Goal: Information Seeking & Learning: Understand process/instructions

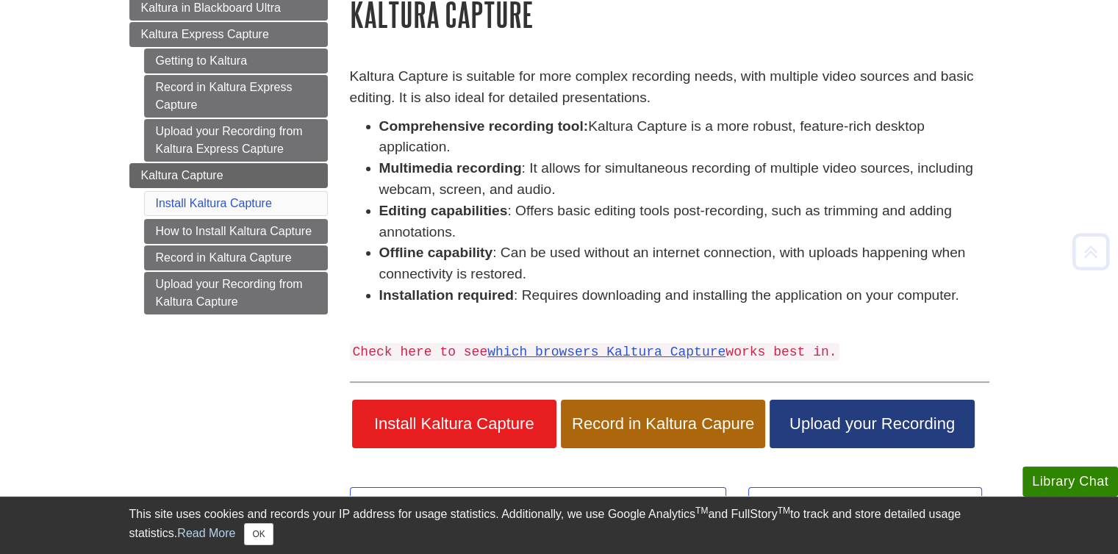
scroll to position [165, 0]
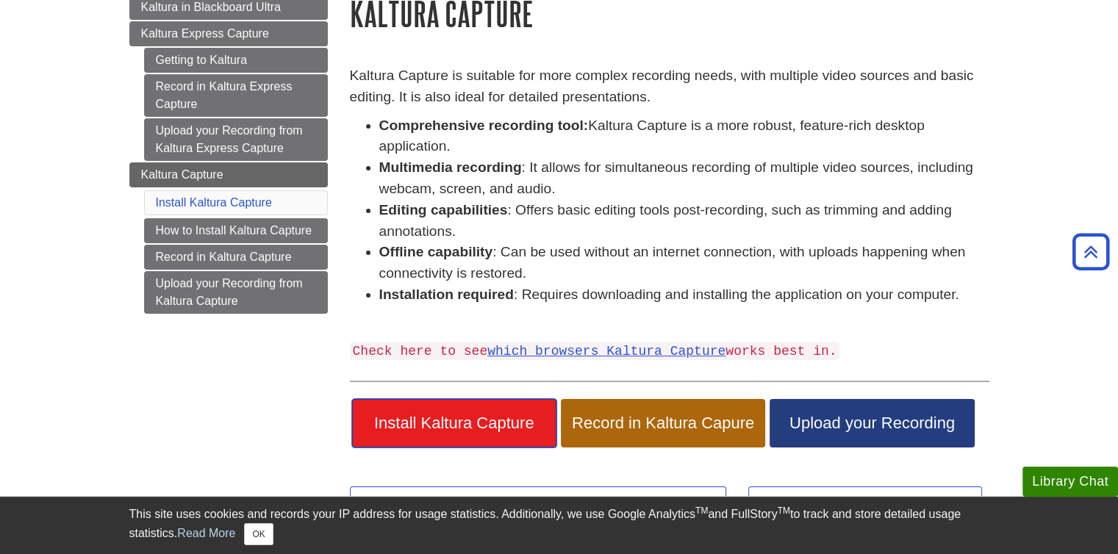
click at [456, 420] on span "Install Kaltura Capture" at bounding box center [454, 423] width 182 height 19
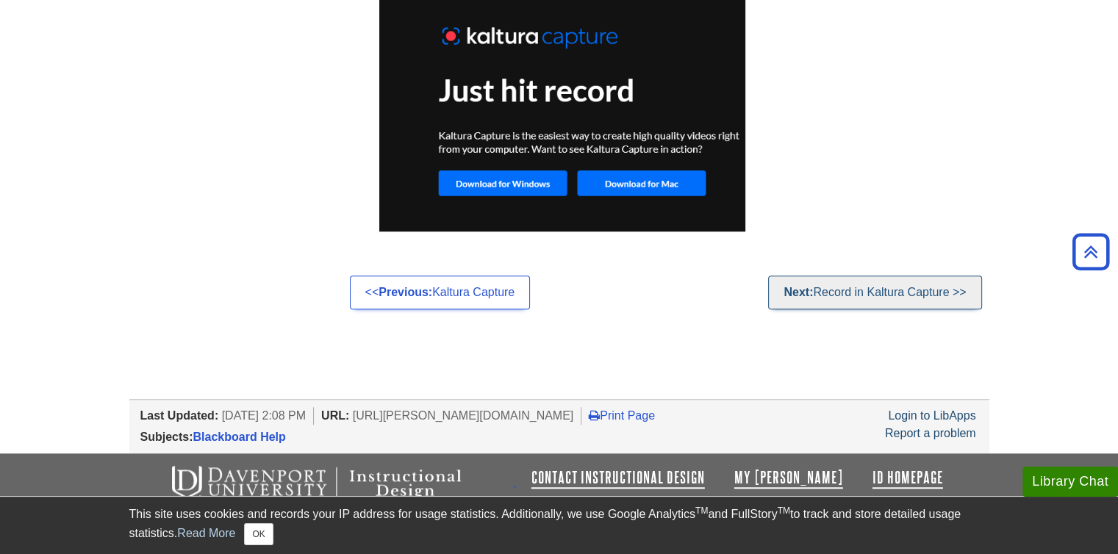
scroll to position [1036, 0]
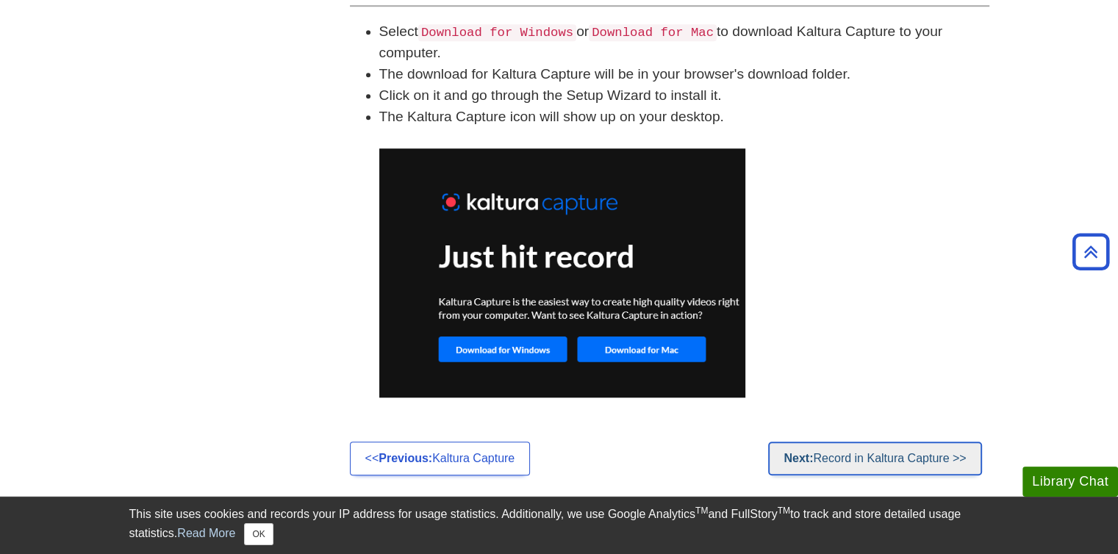
click at [886, 459] on link "Next: Record in Kaltura Capture >>" at bounding box center [874, 459] width 213 height 34
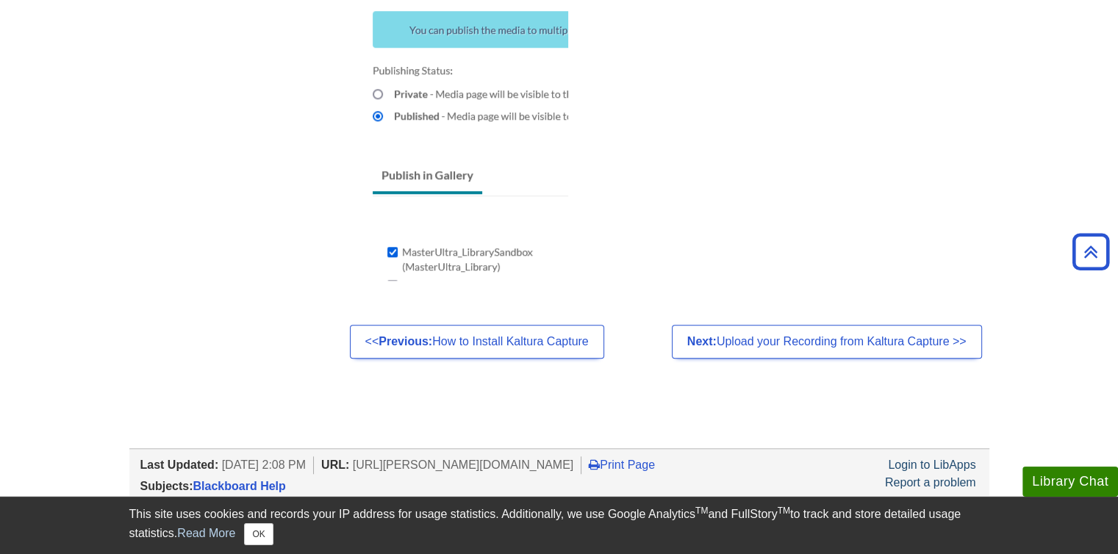
scroll to position [1389, 0]
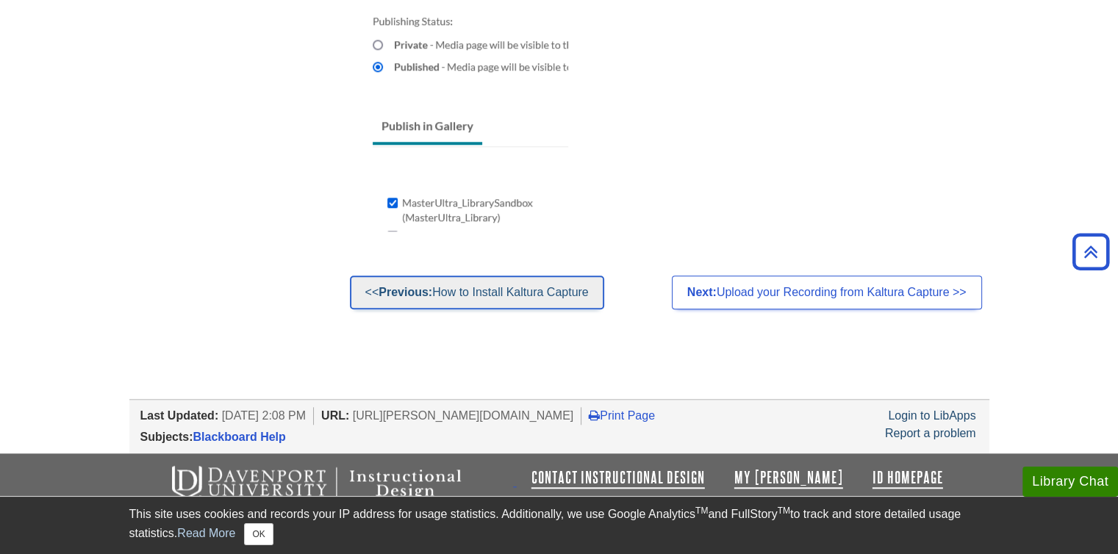
click at [519, 287] on link "<< Previous: How to Install Kaltura Capture" at bounding box center [477, 293] width 254 height 34
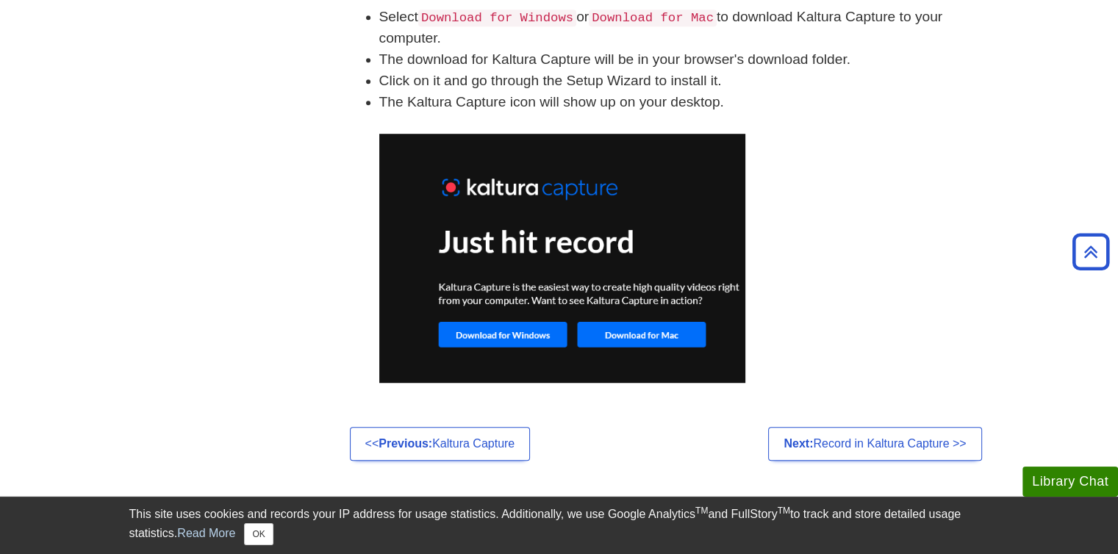
scroll to position [1051, 0]
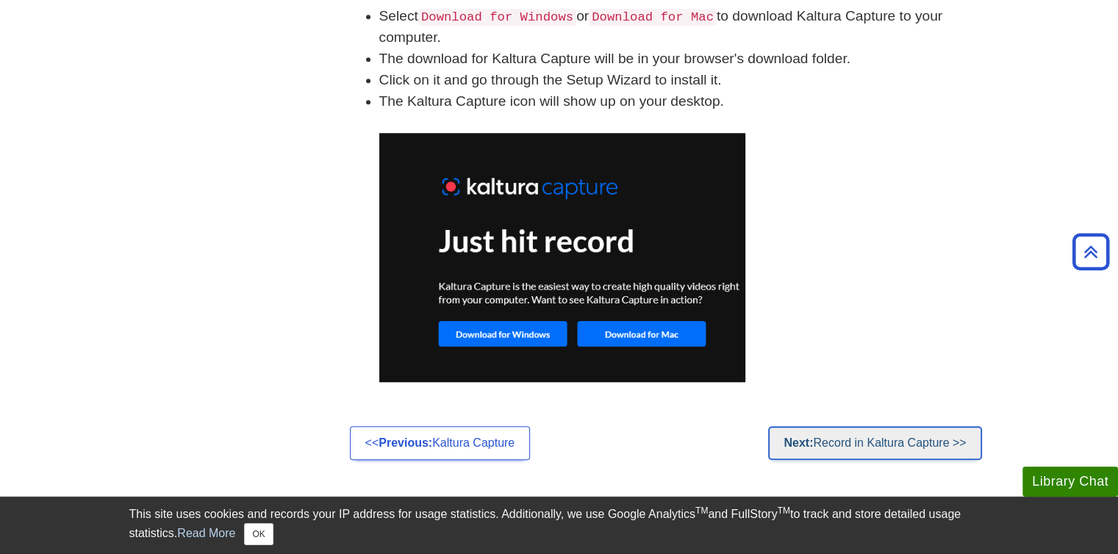
click at [841, 447] on link "Next: Record in Kaltura Capture >>" at bounding box center [874, 443] width 213 height 34
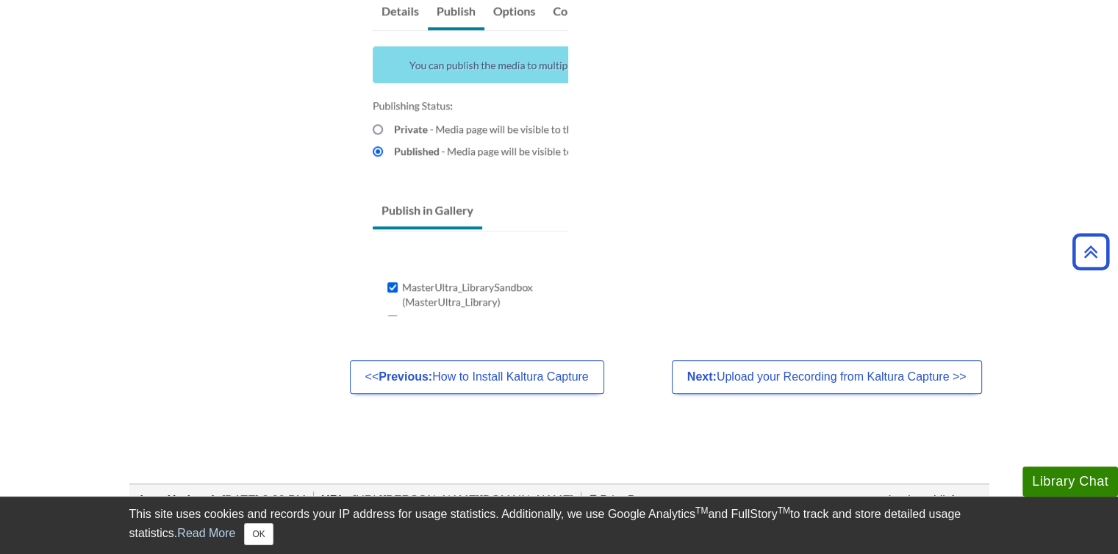
scroll to position [1389, 0]
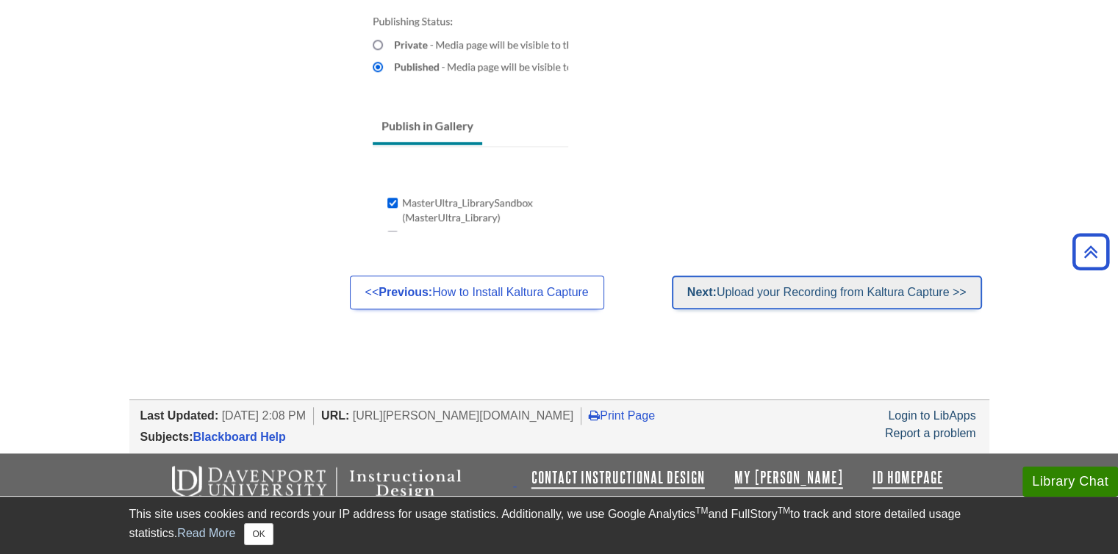
click at [882, 290] on link "Next: Upload your Recording from Kaltura Capture >>" at bounding box center [827, 293] width 310 height 34
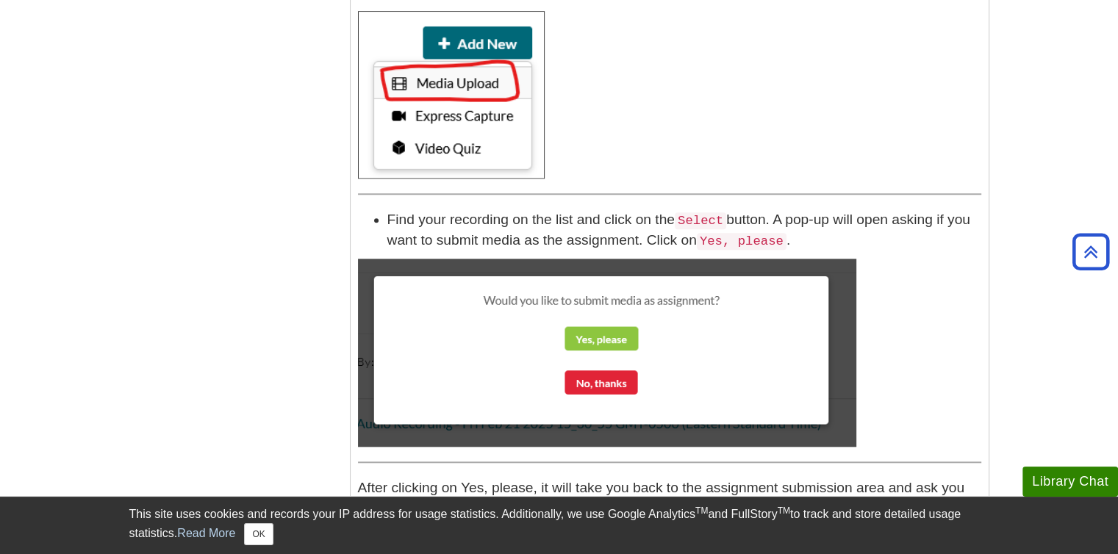
scroll to position [1267, 0]
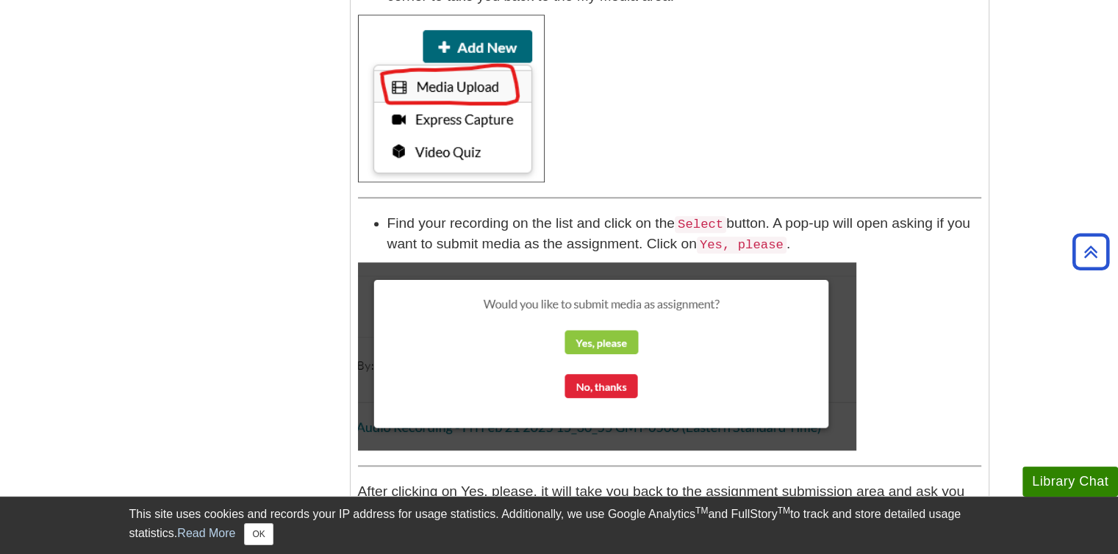
click at [917, 130] on p at bounding box center [669, 98] width 623 height 167
click at [952, 150] on p at bounding box center [669, 98] width 623 height 167
click at [931, 142] on p at bounding box center [669, 98] width 623 height 167
